Goal: Navigation & Orientation: Find specific page/section

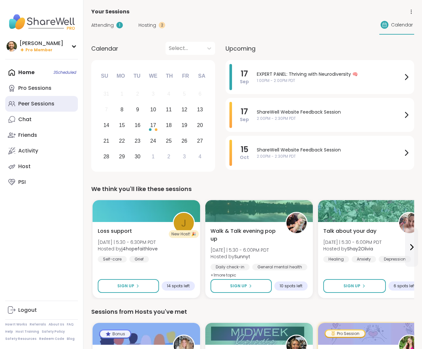
click at [47, 101] on div "Peer Sessions" at bounding box center [36, 103] width 36 height 7
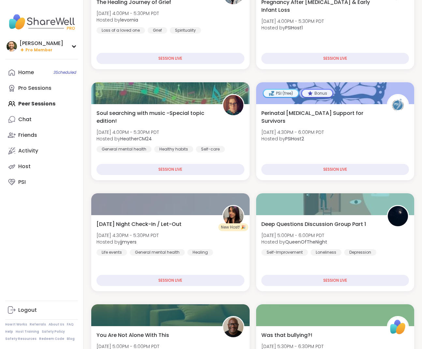
scroll to position [120, 0]
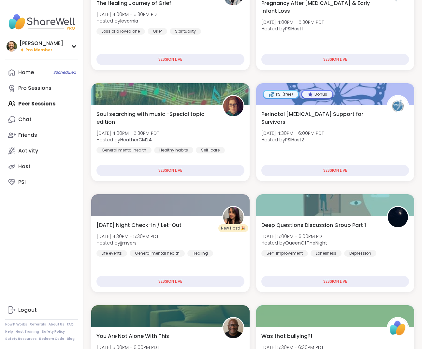
click at [35, 323] on link "Referrals" at bounding box center [38, 324] width 16 height 5
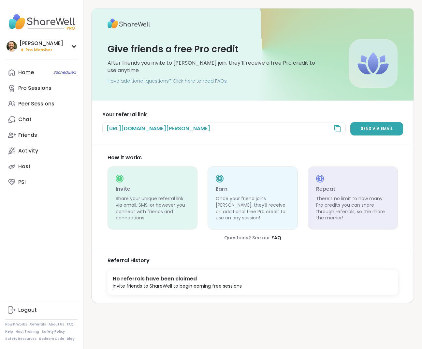
scroll to position [7, 0]
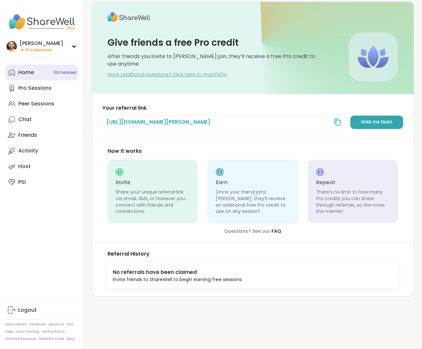
click at [33, 69] on div "Home 3 Scheduled" at bounding box center [26, 72] width 16 height 7
